Goal: Transaction & Acquisition: Book appointment/travel/reservation

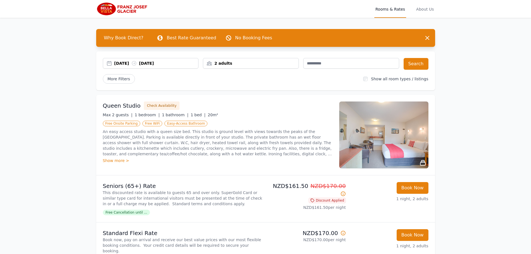
click at [130, 62] on div "[DATE] [DATE]" at bounding box center [156, 63] width 84 height 6
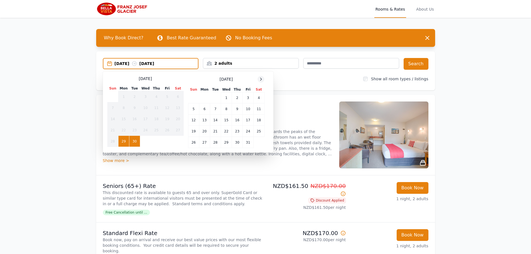
click at [262, 80] on icon at bounding box center [261, 79] width 4 height 4
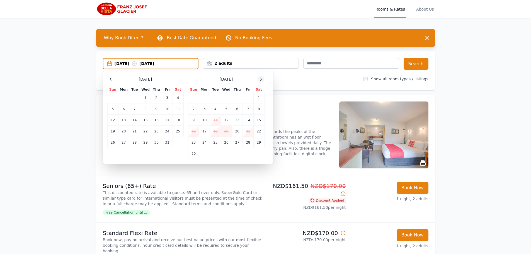
click at [262, 80] on icon at bounding box center [261, 79] width 4 height 4
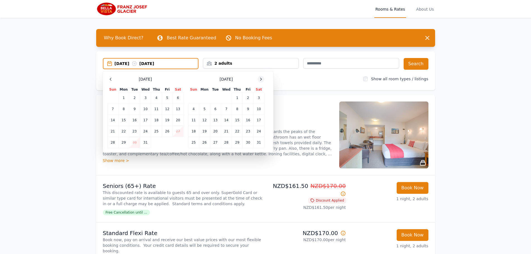
click at [262, 80] on icon at bounding box center [261, 79] width 4 height 4
click at [236, 120] on td "19" at bounding box center [237, 119] width 11 height 11
click at [260, 121] on td "21" at bounding box center [258, 119] width 11 height 11
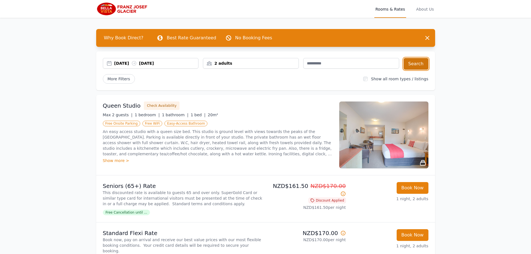
click at [411, 64] on button "Search" at bounding box center [415, 64] width 25 height 12
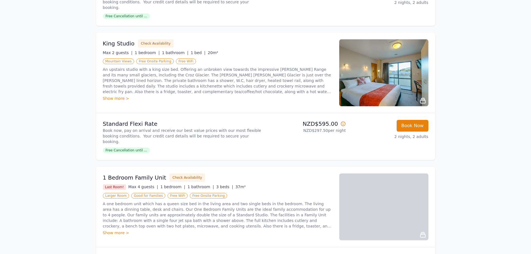
scroll to position [163, 0]
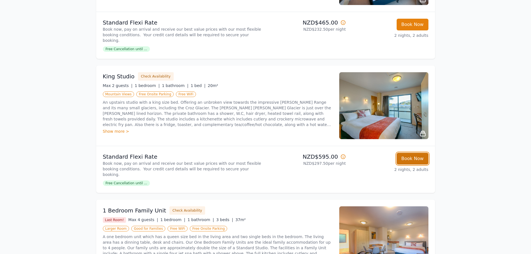
click at [403, 153] on button "Book Now" at bounding box center [412, 159] width 32 height 12
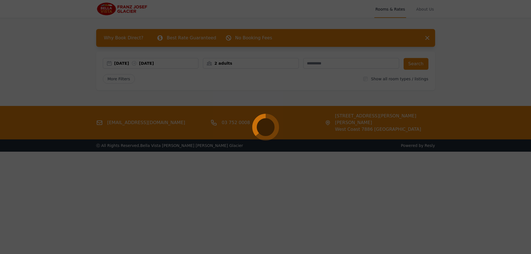
select select "**"
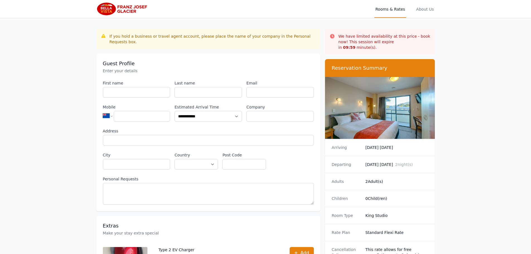
scroll to position [27, 0]
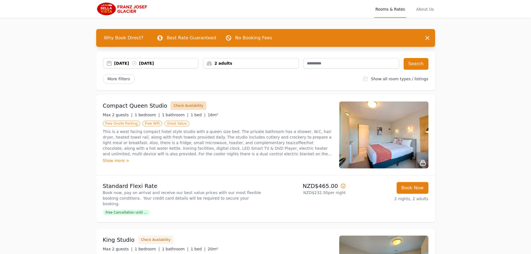
click at [177, 103] on button "Check Availability" at bounding box center [188, 105] width 36 height 8
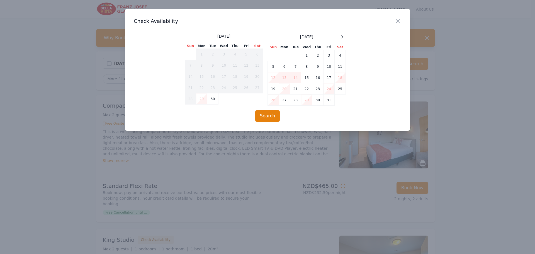
click at [399, 21] on icon "button" at bounding box center [397, 21] width 7 height 7
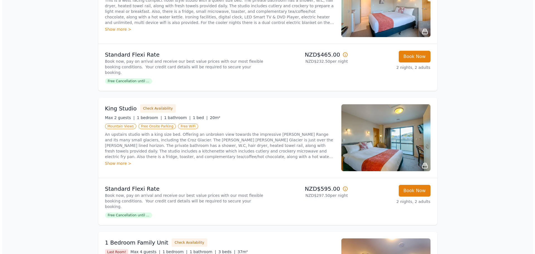
scroll to position [133, 0]
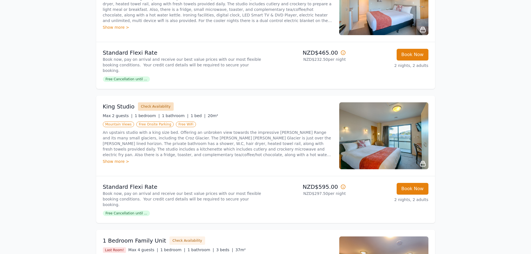
click at [143, 102] on button "Check Availability" at bounding box center [156, 106] width 36 height 8
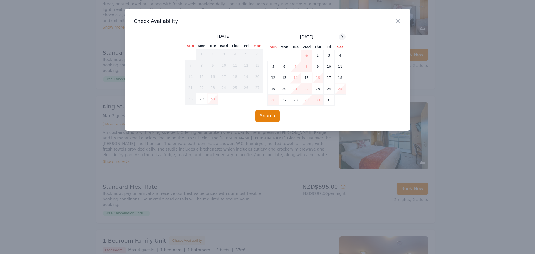
click at [340, 35] on icon at bounding box center [342, 37] width 4 height 4
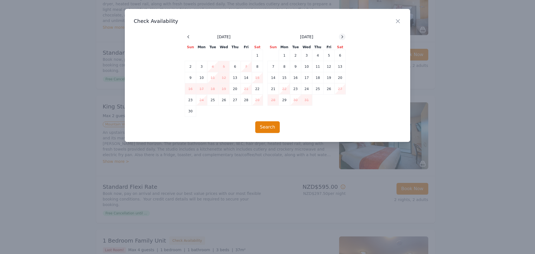
click at [340, 35] on icon at bounding box center [342, 37] width 4 height 4
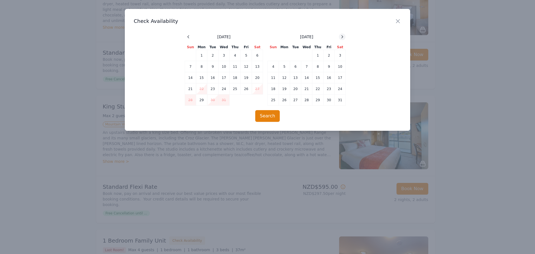
click at [340, 36] on icon at bounding box center [342, 37] width 4 height 4
click at [318, 74] on td "19" at bounding box center [317, 77] width 11 height 11
drag, startPoint x: 345, startPoint y: 77, endPoint x: 341, endPoint y: 78, distance: 4.2
click at [344, 77] on td "21" at bounding box center [340, 77] width 11 height 11
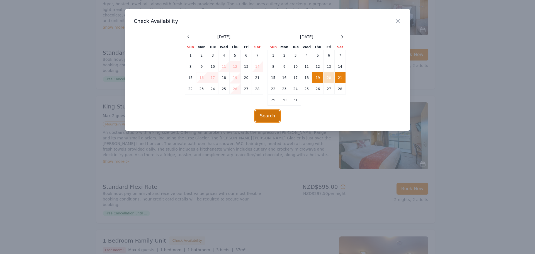
click at [270, 113] on button "Search" at bounding box center [267, 116] width 25 height 12
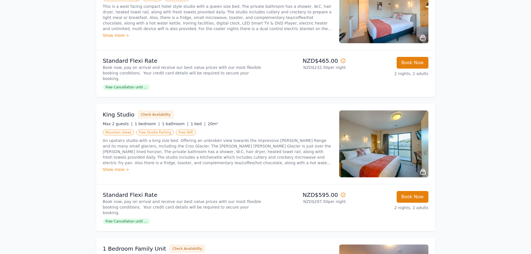
scroll to position [138, 0]
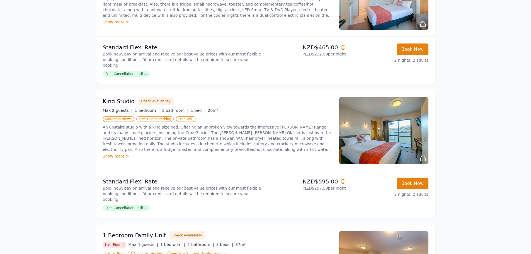
click at [112, 153] on div "Show more >" at bounding box center [218, 156] width 230 height 6
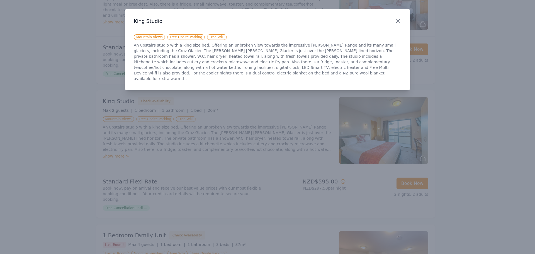
click at [399, 24] on icon "button" at bounding box center [397, 21] width 7 height 7
